Goal: Transaction & Acquisition: Purchase product/service

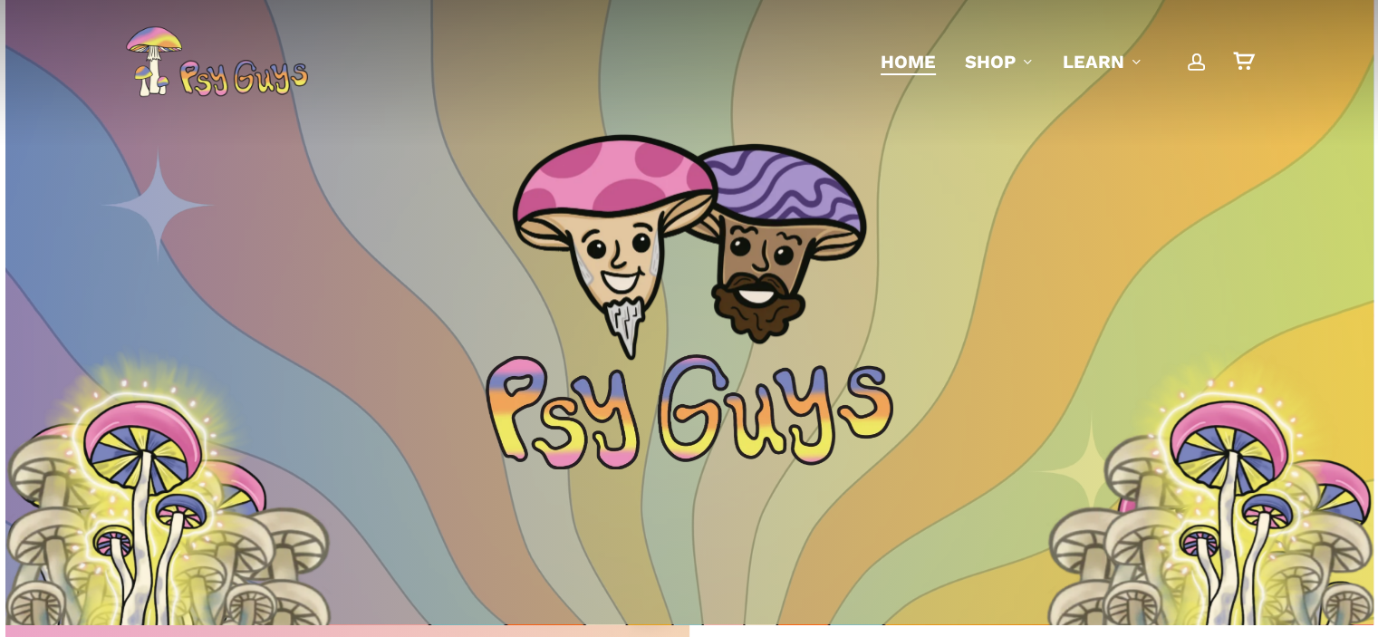
drag, startPoint x: 1387, startPoint y: 53, endPoint x: 1275, endPoint y: 546, distance: 505.3
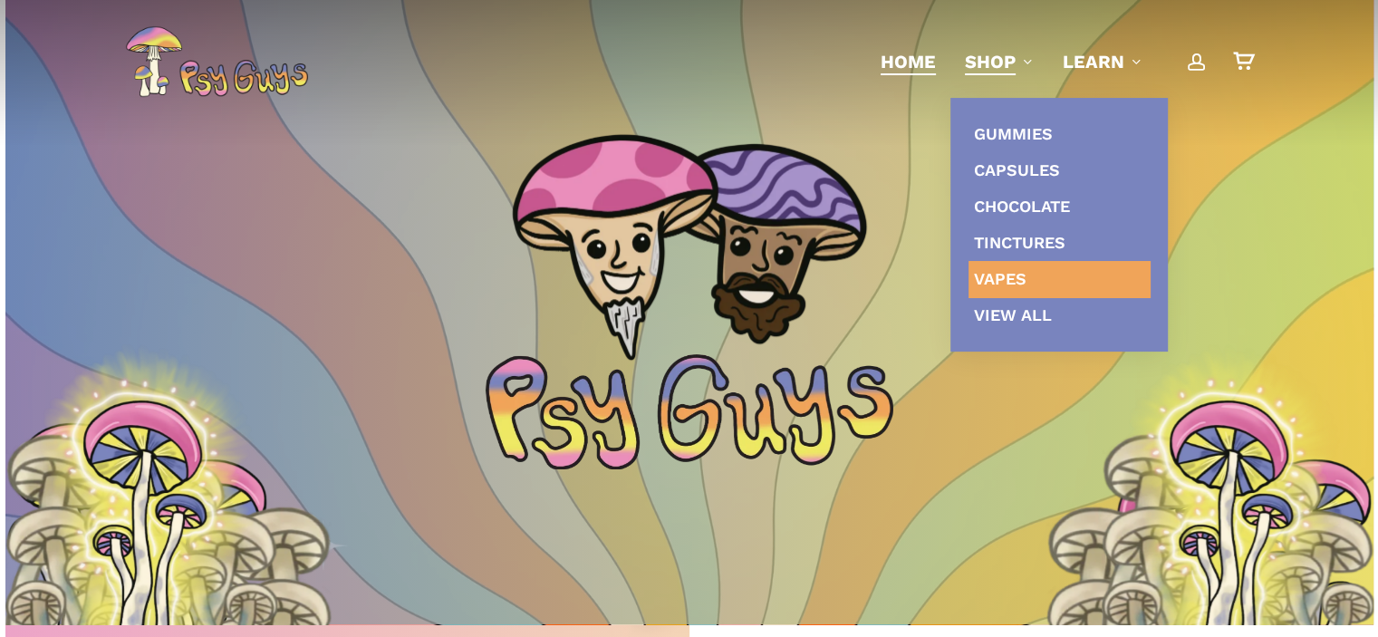
click at [1047, 289] on link "Vapes" at bounding box center [1058, 279] width 181 height 36
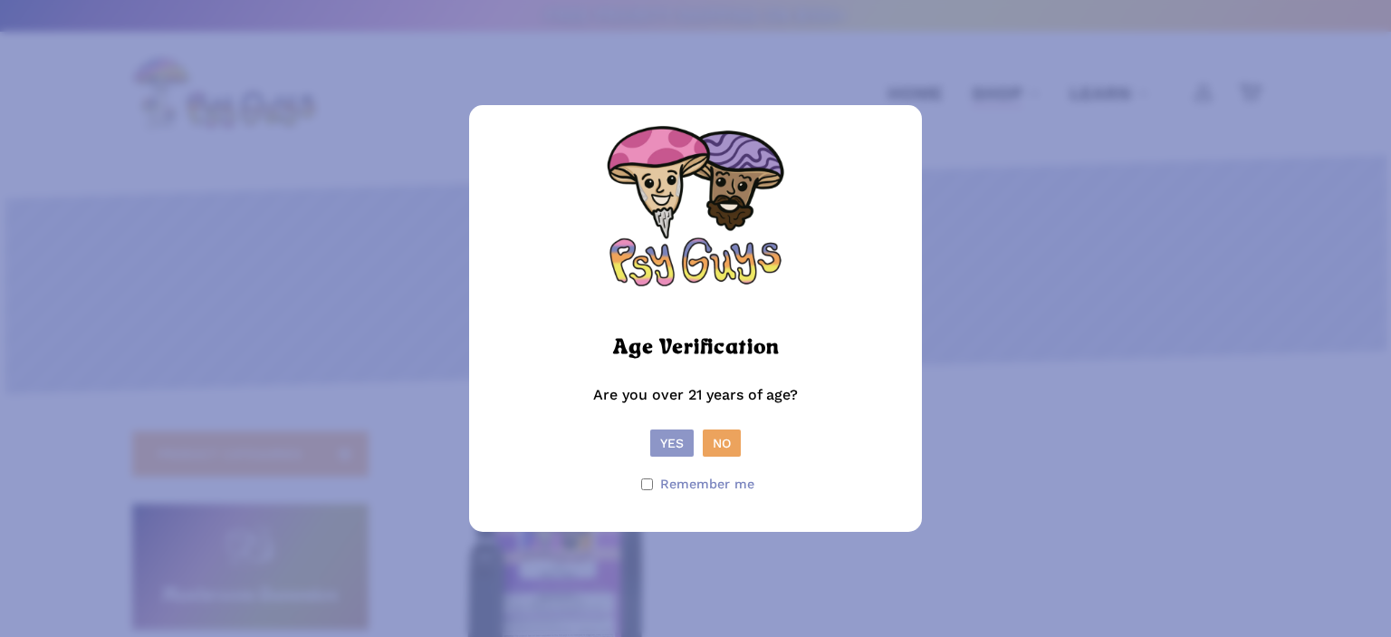
click at [674, 445] on button "Yes" at bounding box center [671, 442] width 43 height 27
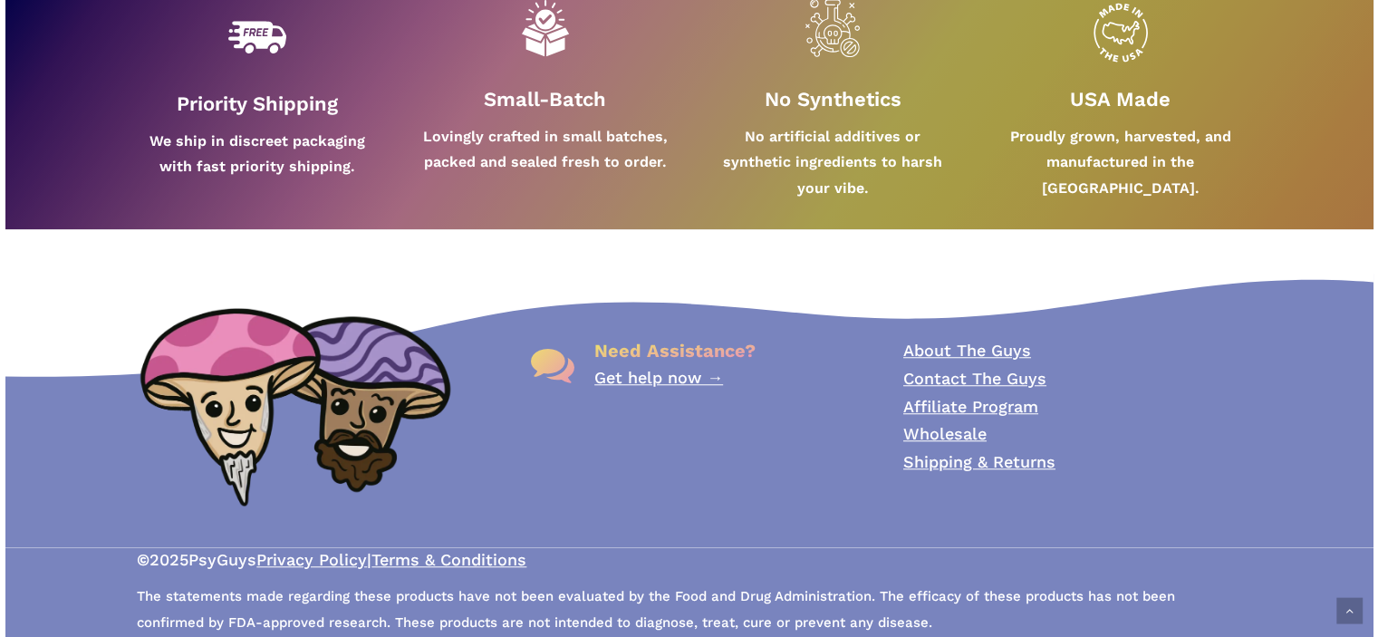
scroll to position [773, 0]
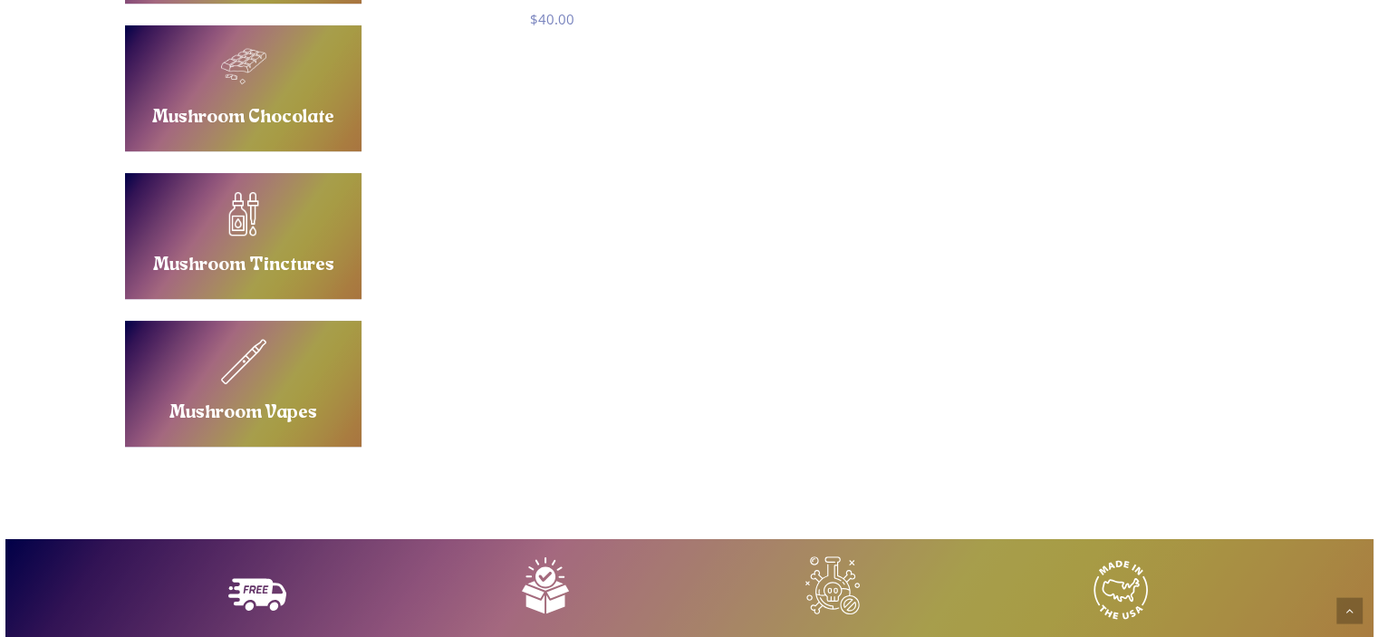
drag, startPoint x: 214, startPoint y: 379, endPoint x: 658, endPoint y: 267, distance: 458.6
click at [658, 267] on div "PRODUCT CATEGORIES Buy Mushroom Gummies Mushroom Gummies Buy Mushroom Capsules …" at bounding box center [689, 80] width 1128 height 844
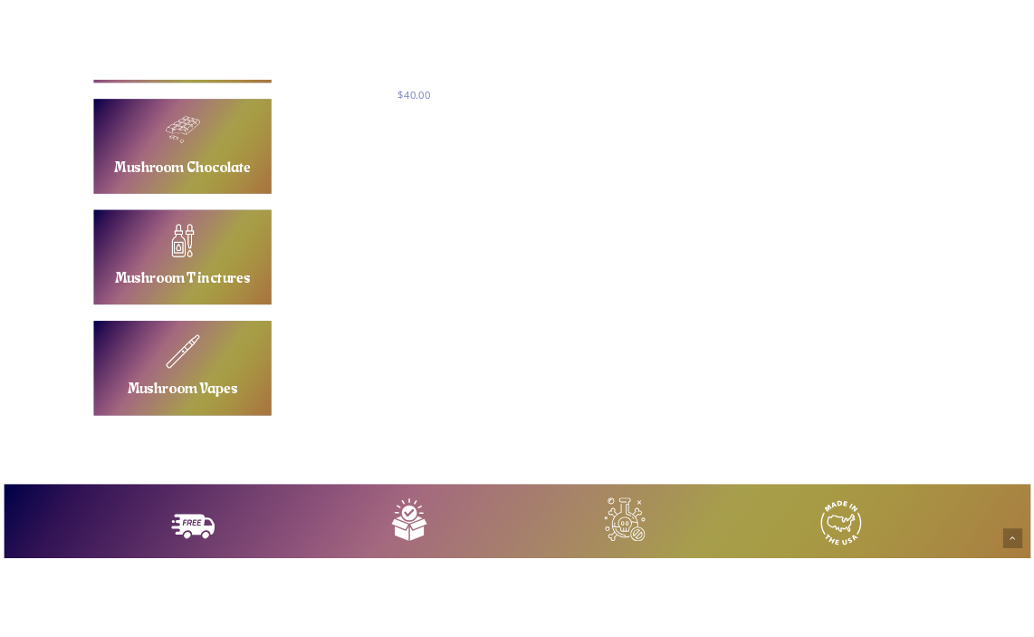
scroll to position [216, 0]
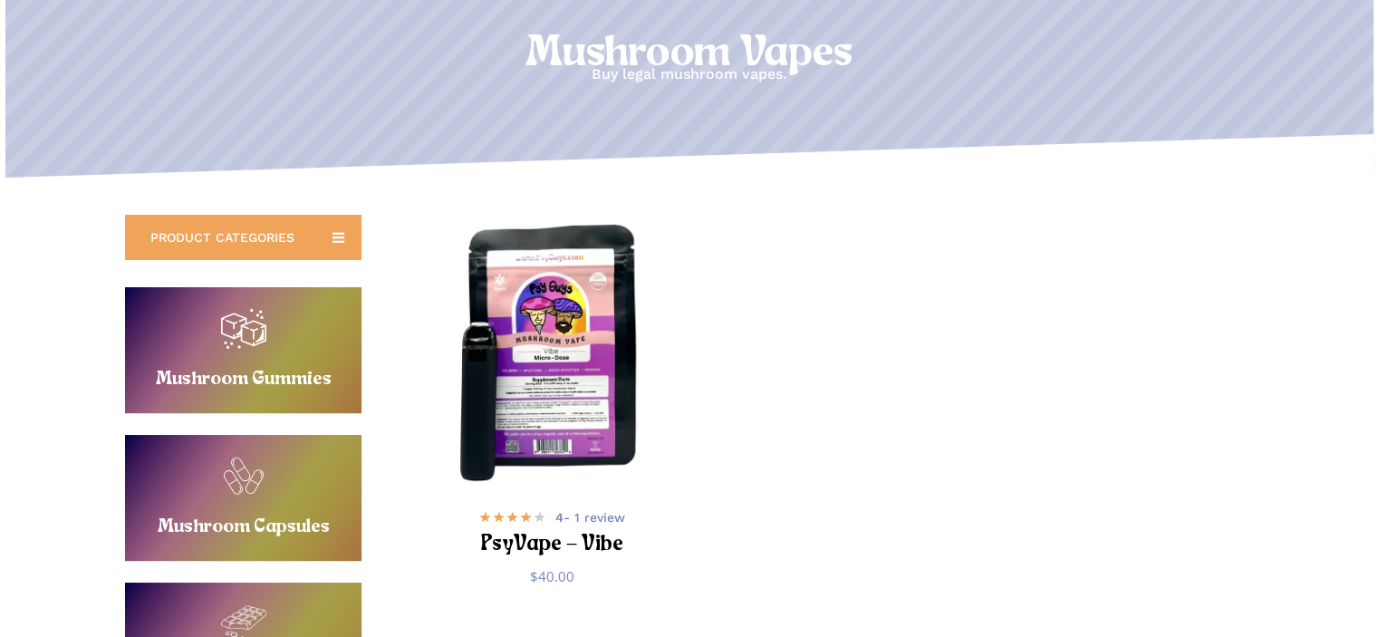
drag, startPoint x: 276, startPoint y: 340, endPoint x: 196, endPoint y: 334, distance: 80.8
